Goal: Task Accomplishment & Management: Manage account settings

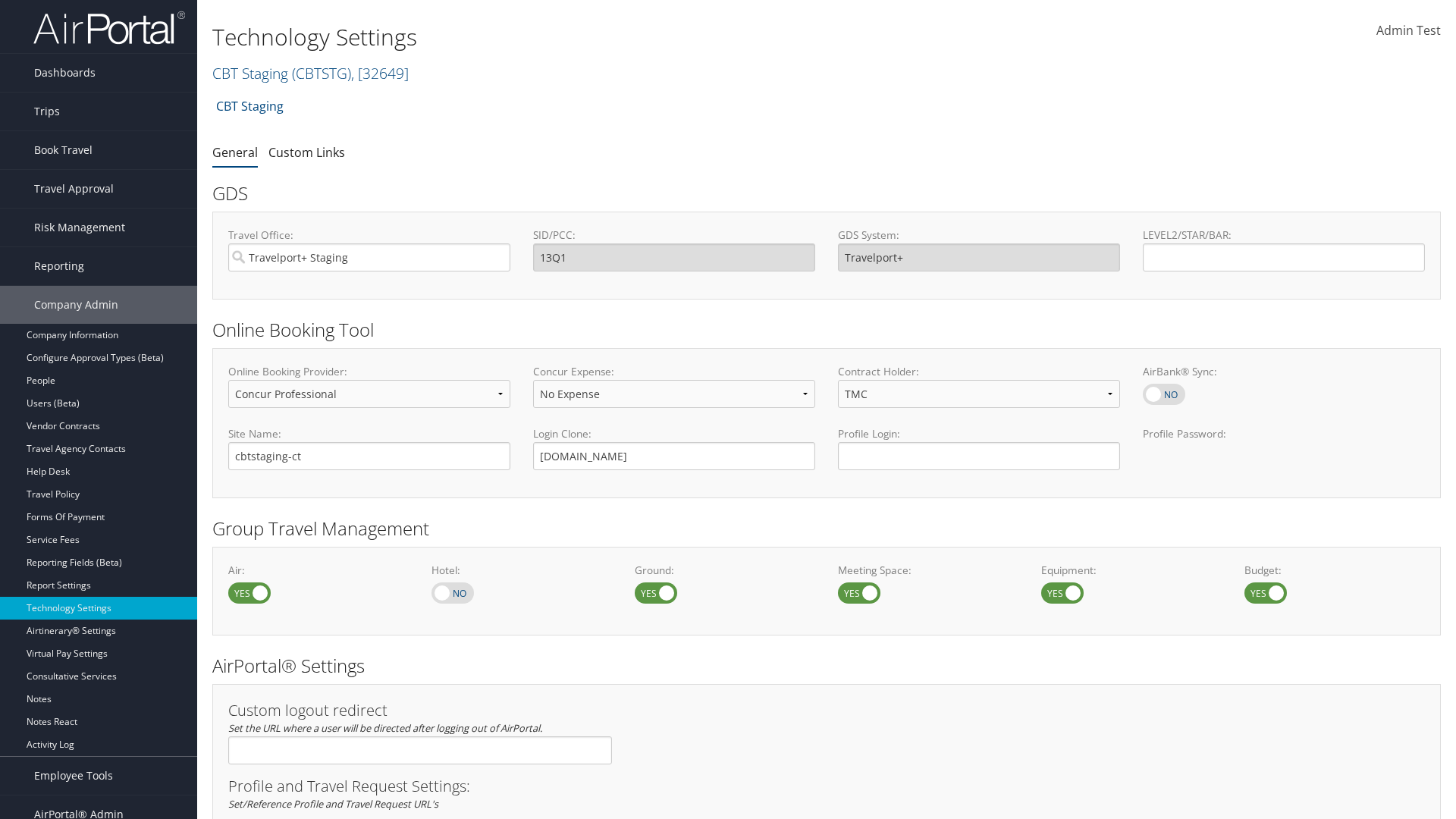
select select "4"
click at [250, 73] on link "CBT Staging ( CBTSTG ) , [ 32649 ]" at bounding box center [310, 73] width 196 height 20
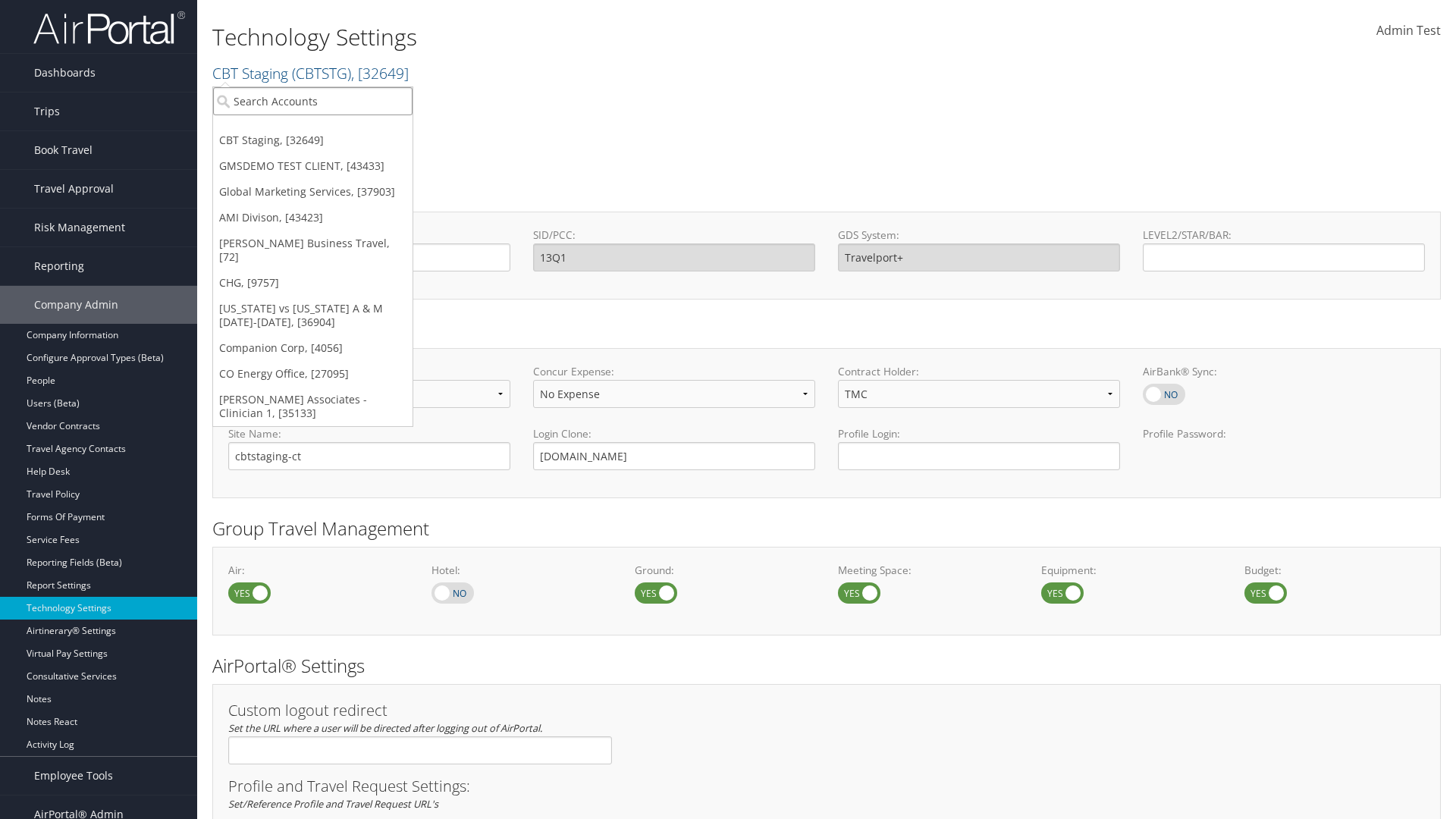
click at [312, 101] on input "search" at bounding box center [313, 101] width 200 height 28
type input "CBTSTG"
click at [312, 129] on div "CBT Staging (CBTSTG), [32649]" at bounding box center [312, 129] width 216 height 13
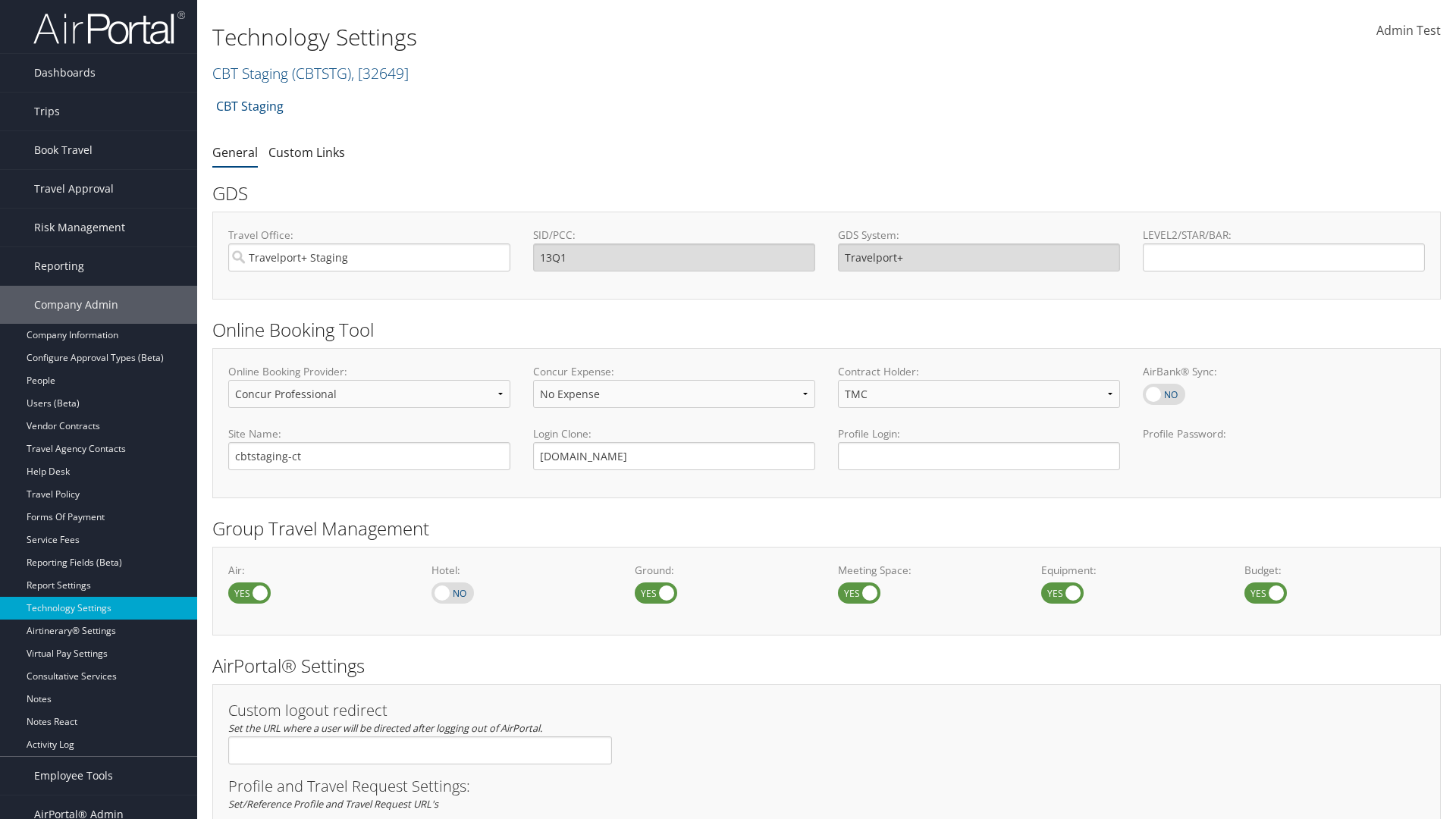
select select "4"
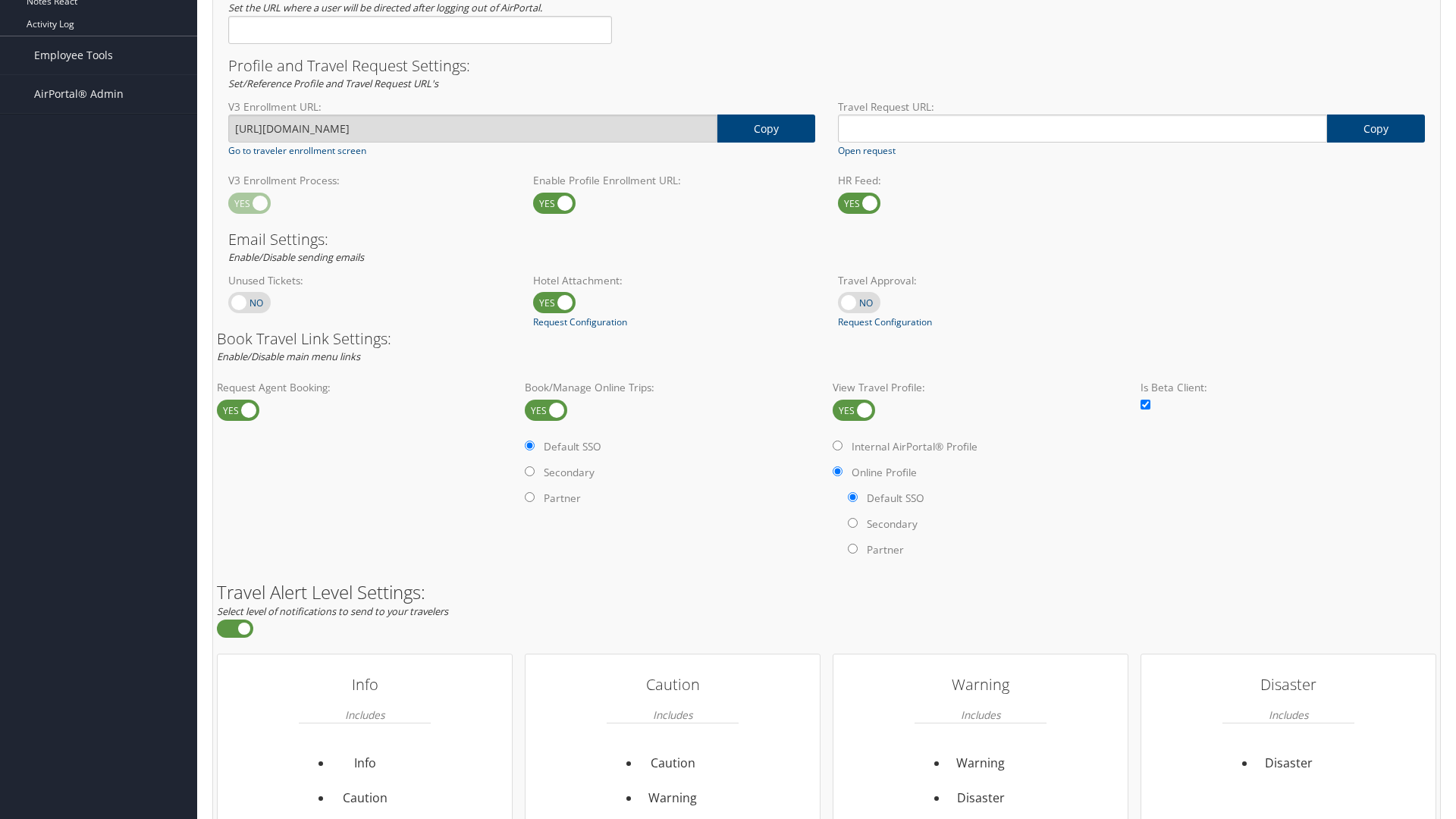
click at [854, 409] on label at bounding box center [854, 410] width 42 height 21
click at [850, 409] on input "checkbox" at bounding box center [845, 411] width 10 height 10
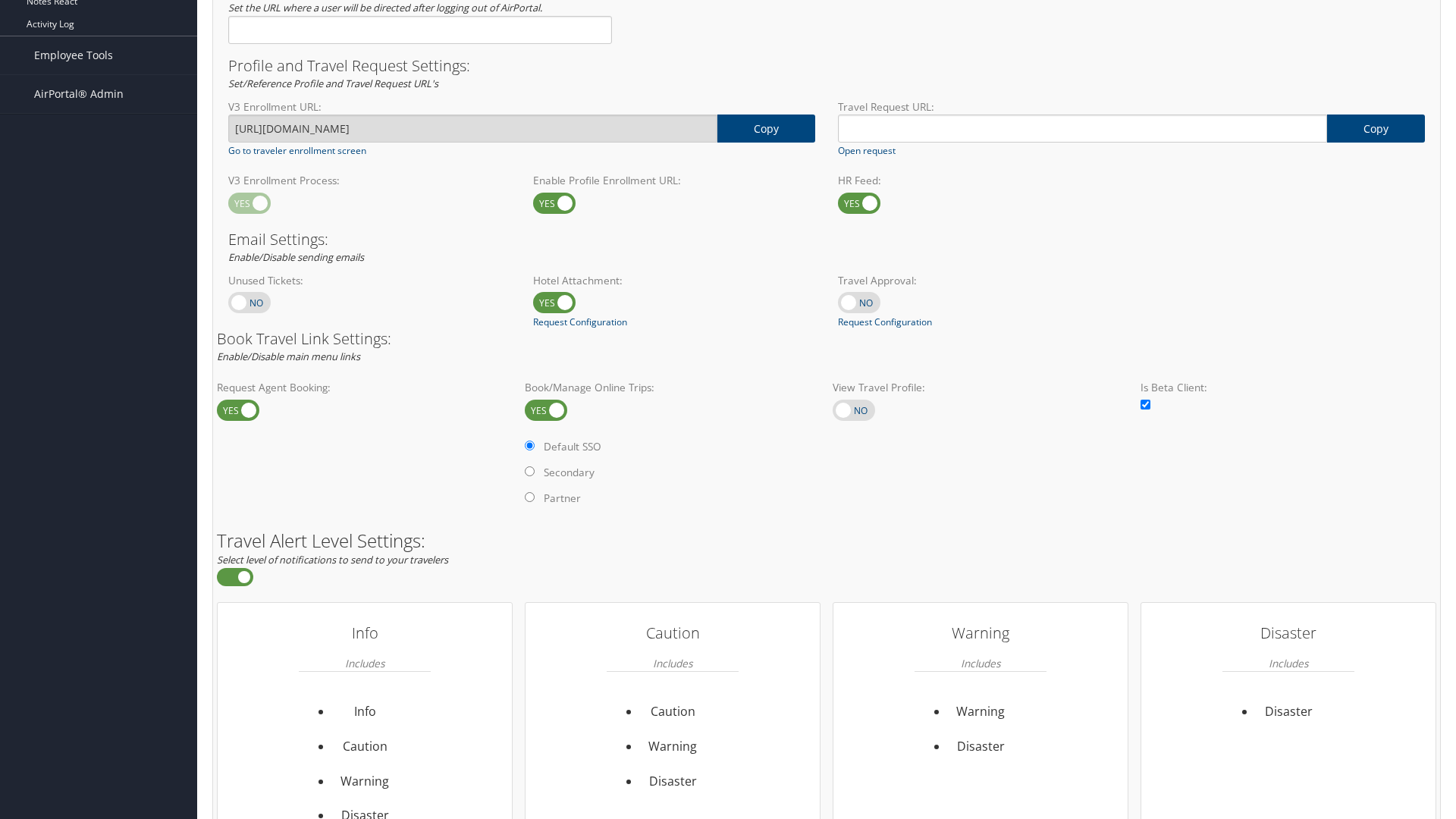
click at [854, 409] on label at bounding box center [854, 410] width 42 height 21
click at [850, 409] on input "checkbox" at bounding box center [845, 411] width 10 height 10
checkbox input "true"
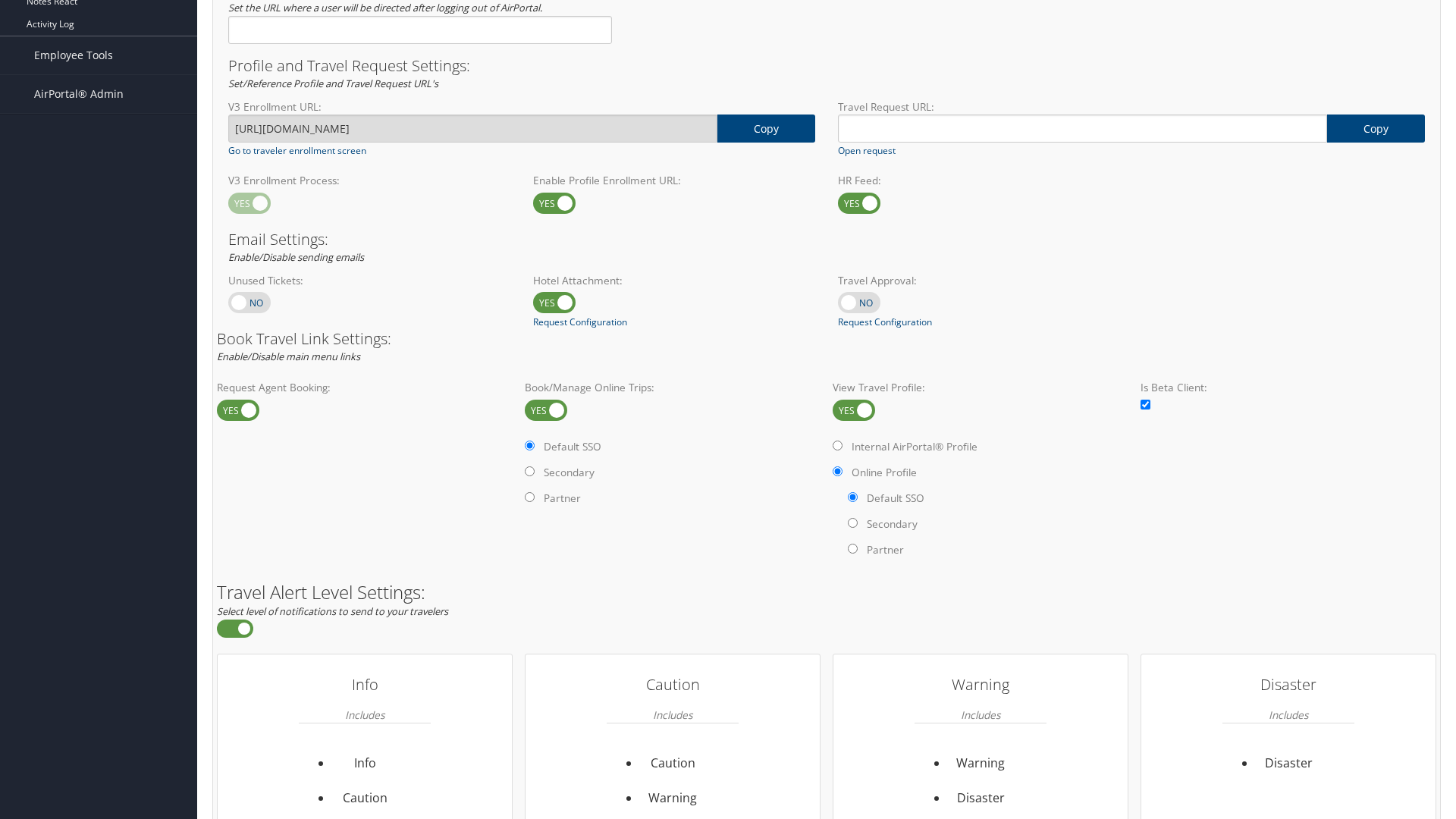
click at [916, 446] on label "Internal AirPortal® Profile" at bounding box center [913, 446] width 126 height 15
click at [842, 446] on input "Internal AirPortal® Profile" at bounding box center [837, 446] width 10 height 10
radio input "true"
radio input "false"
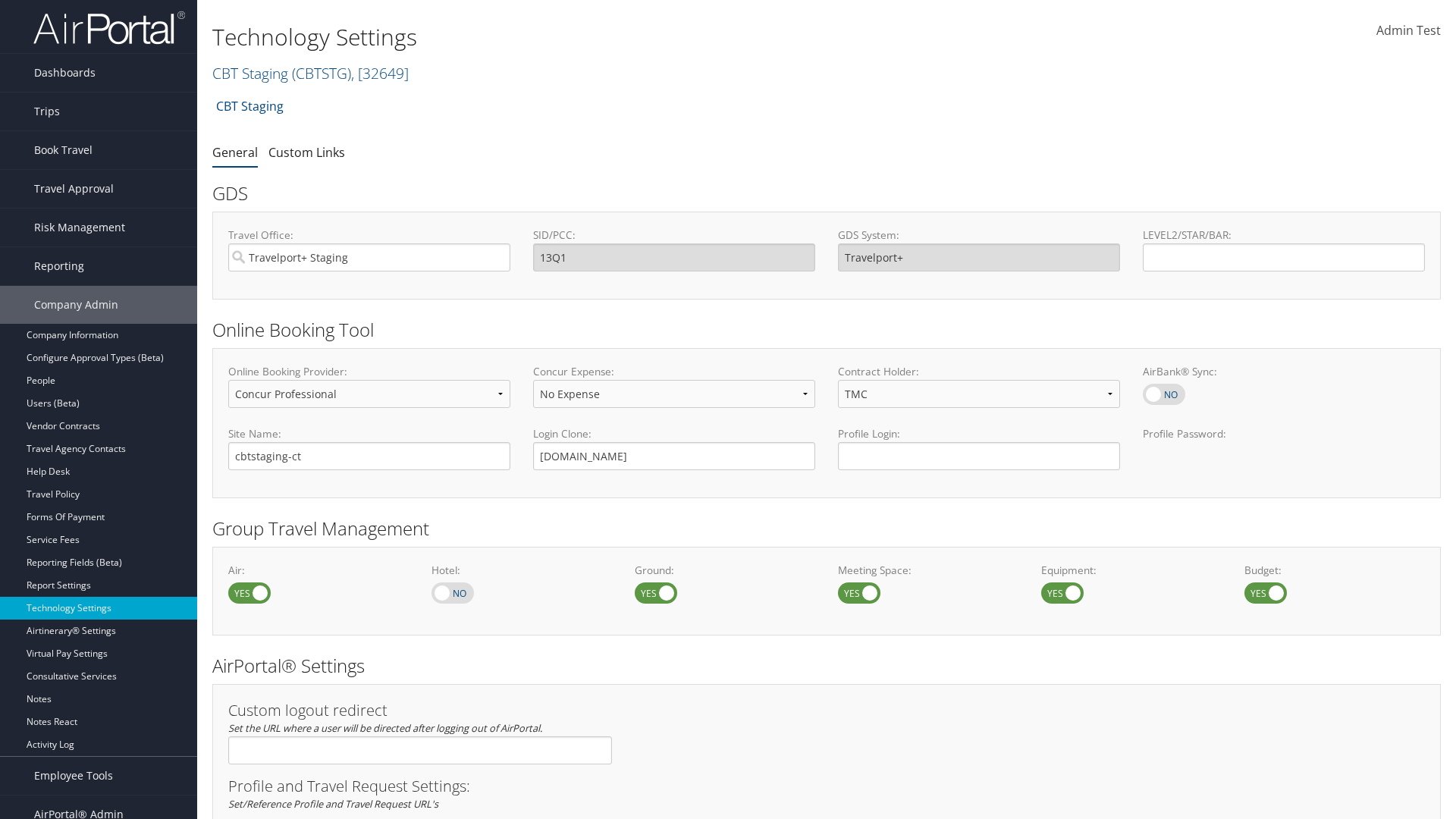
select select "4"
